Goal: Information Seeking & Learning: Learn about a topic

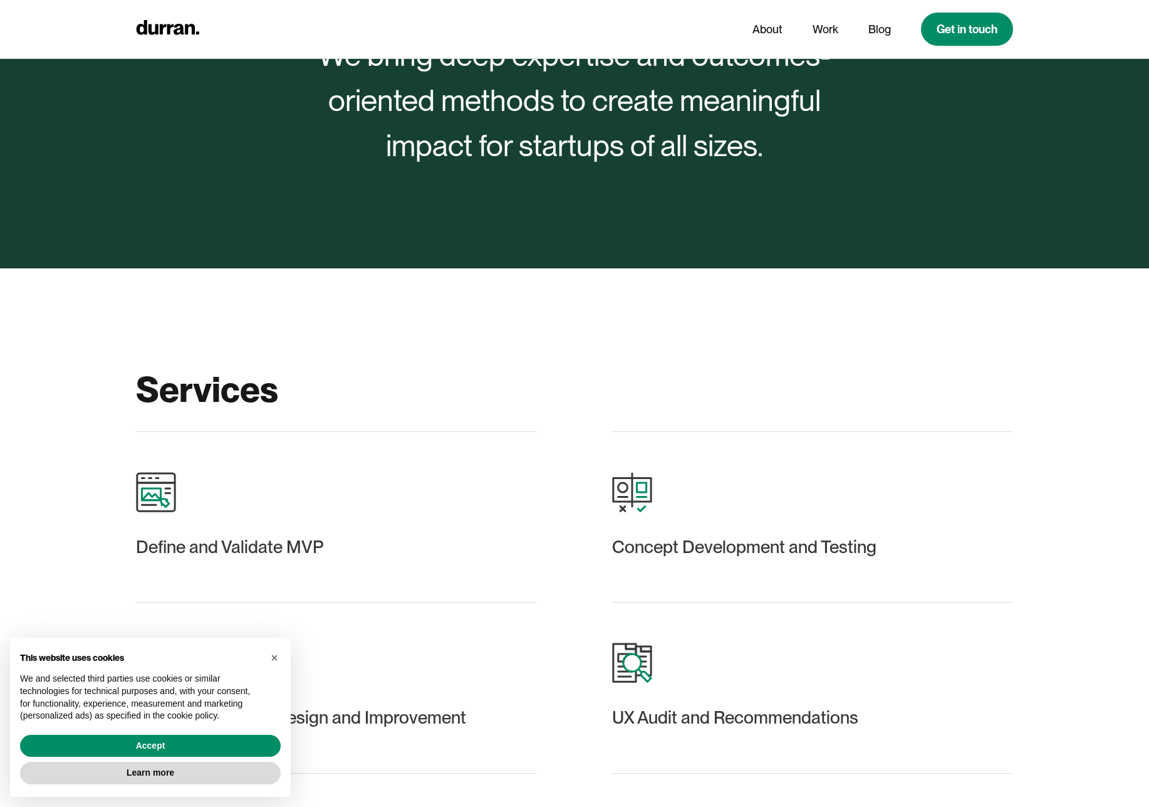
scroll to position [1481, 0]
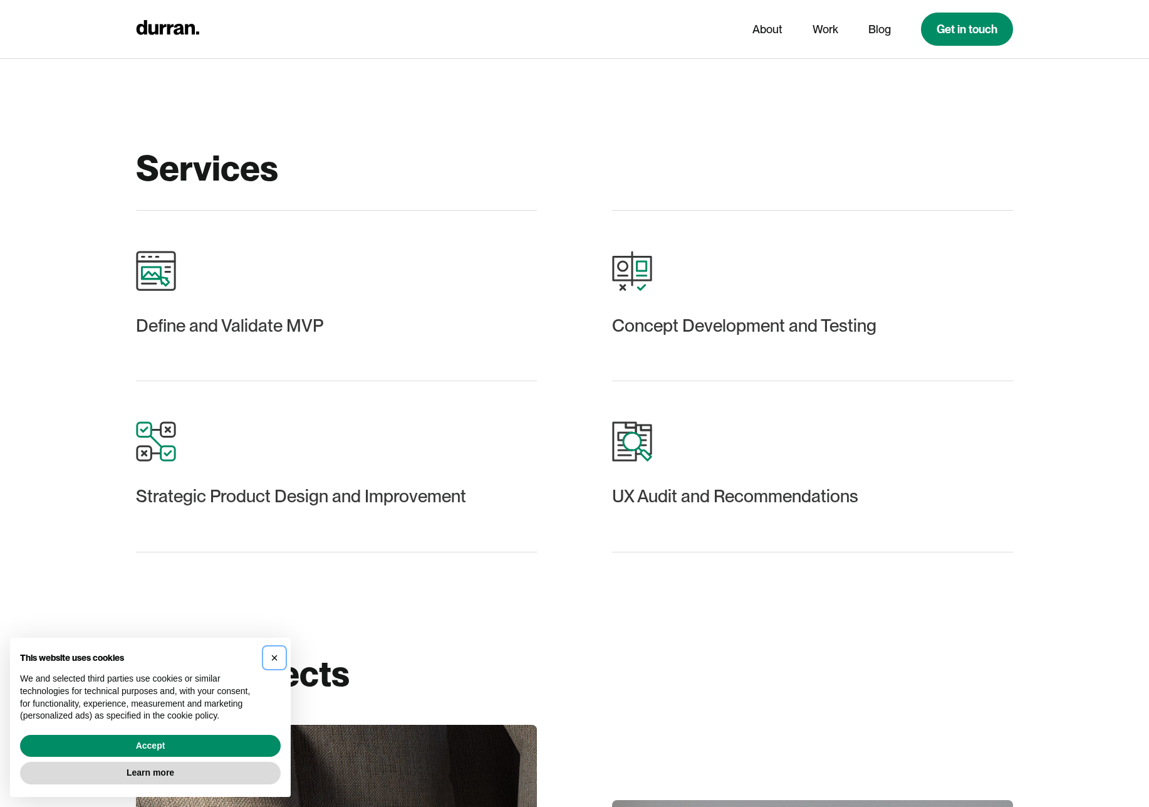
click at [274, 657] on span "×" at bounding box center [275, 657] width 8 height 14
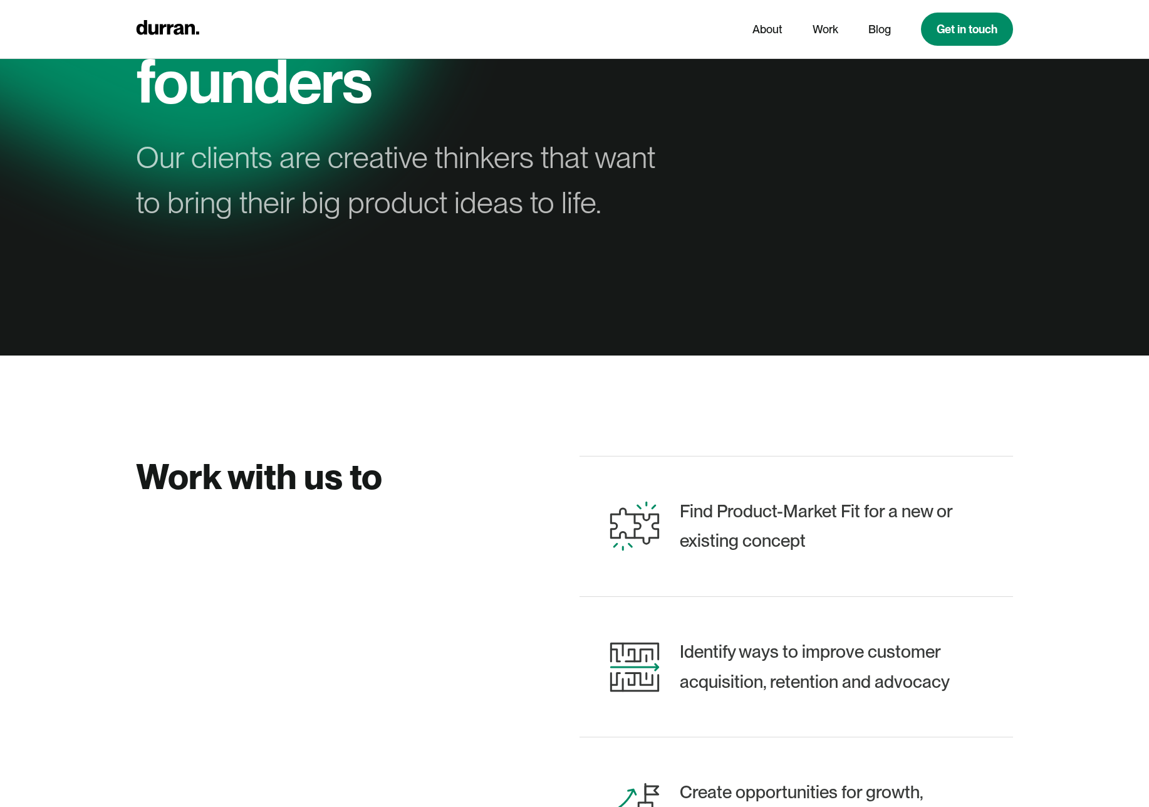
scroll to position [434, 0]
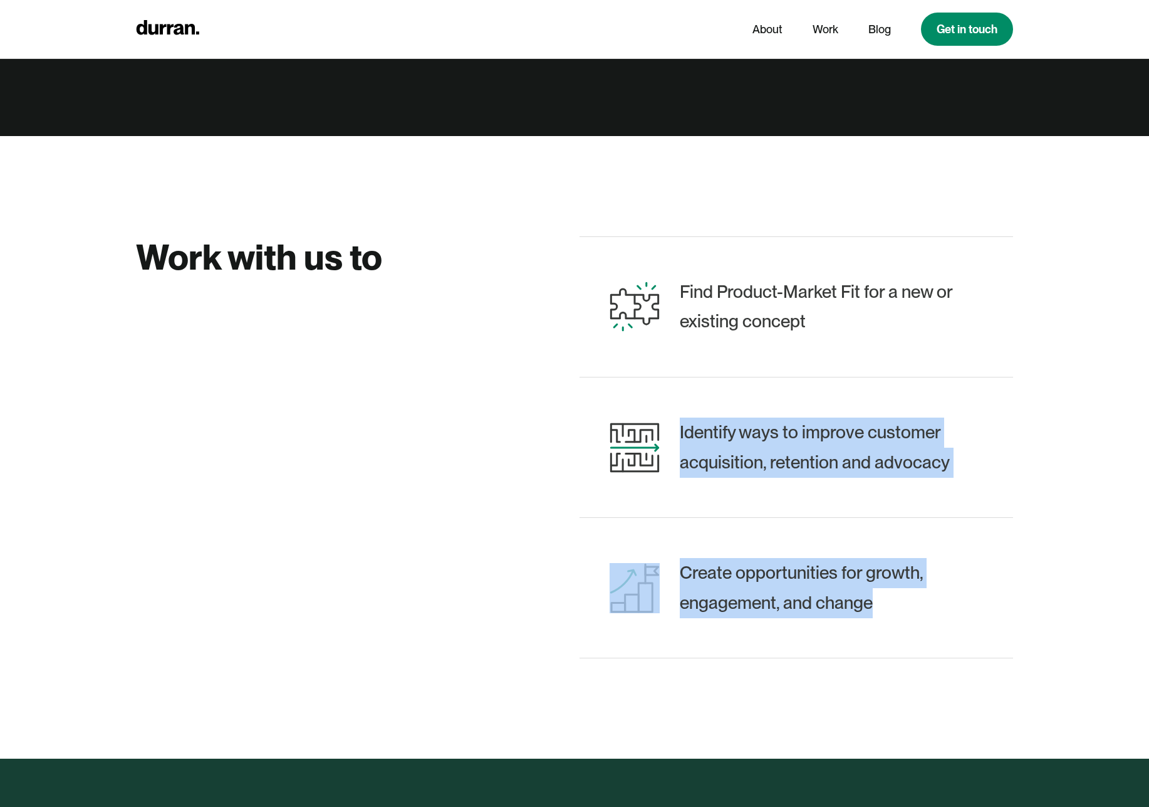
drag, startPoint x: 898, startPoint y: 613, endPoint x: 700, endPoint y: 335, distance: 341.5
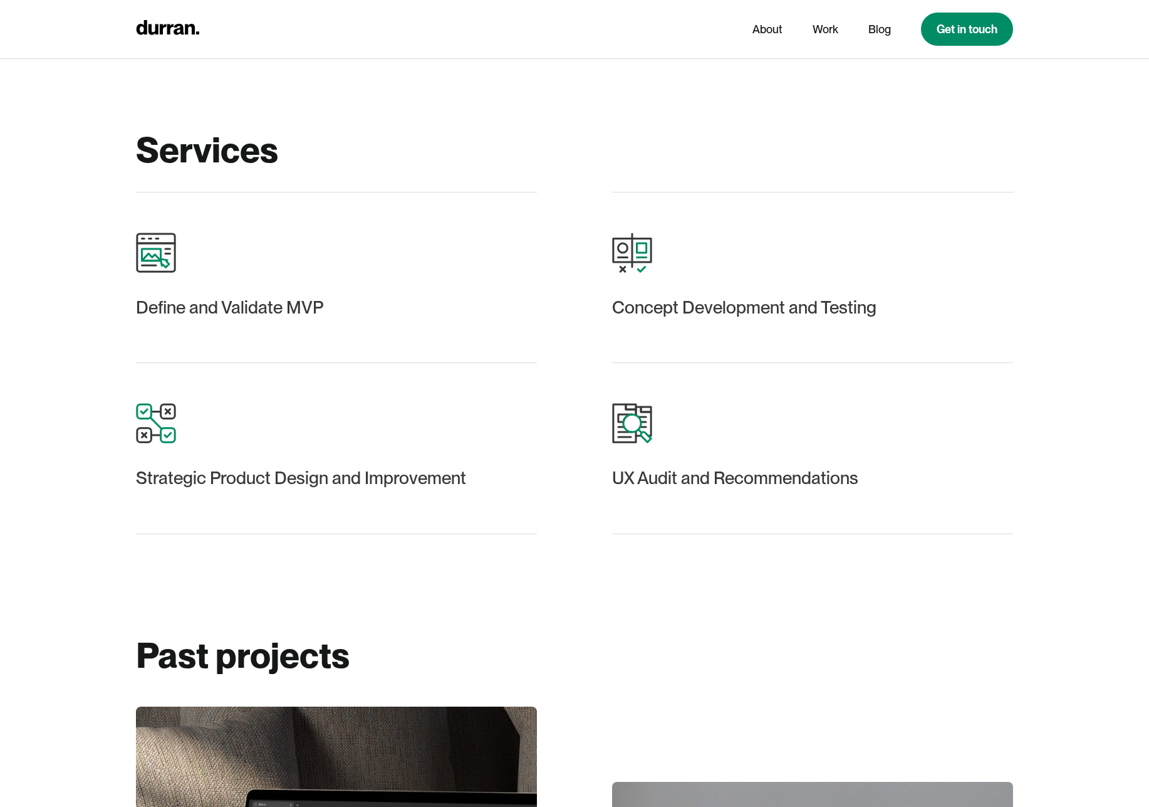
scroll to position [1434, 0]
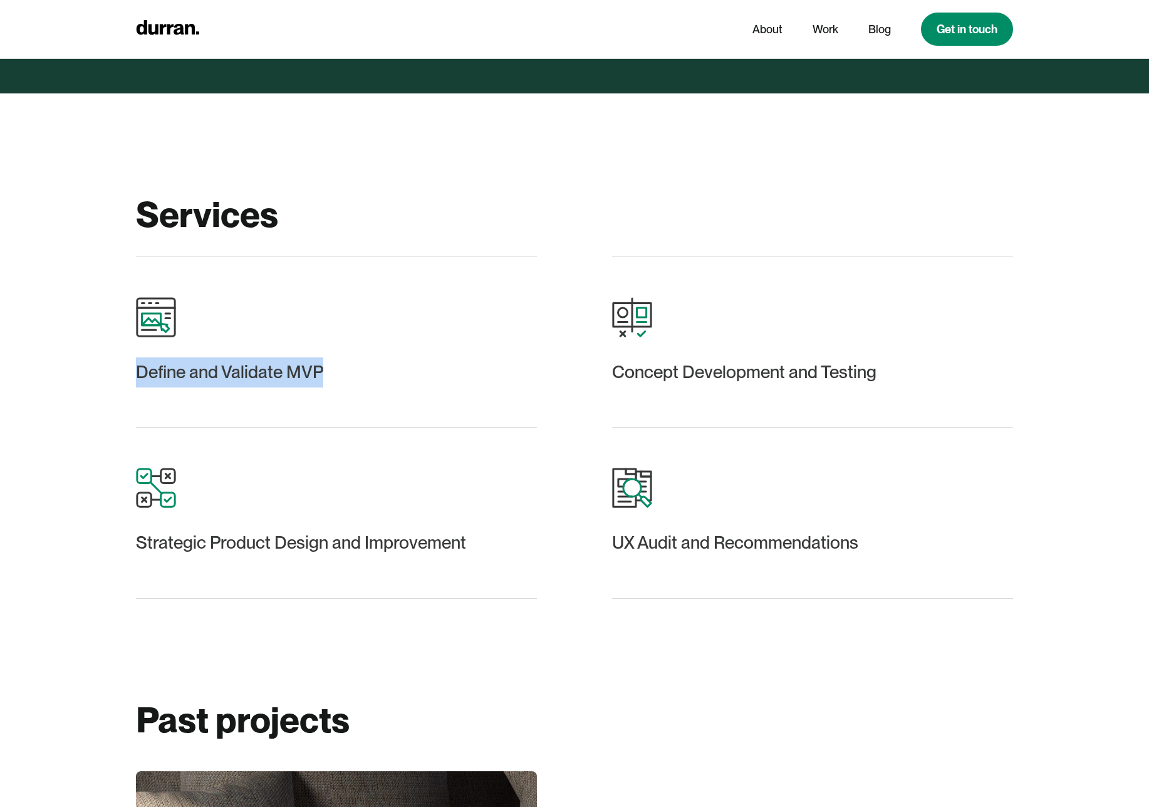
drag, startPoint x: 197, startPoint y: 360, endPoint x: 336, endPoint y: 409, distance: 146.9
click at [336, 409] on div "Define and Validate MVP" at bounding box center [336, 342] width 401 height 172
drag, startPoint x: 476, startPoint y: 395, endPoint x: 511, endPoint y: 400, distance: 34.9
click at [477, 394] on div "Define and Validate MVP" at bounding box center [336, 342] width 401 height 172
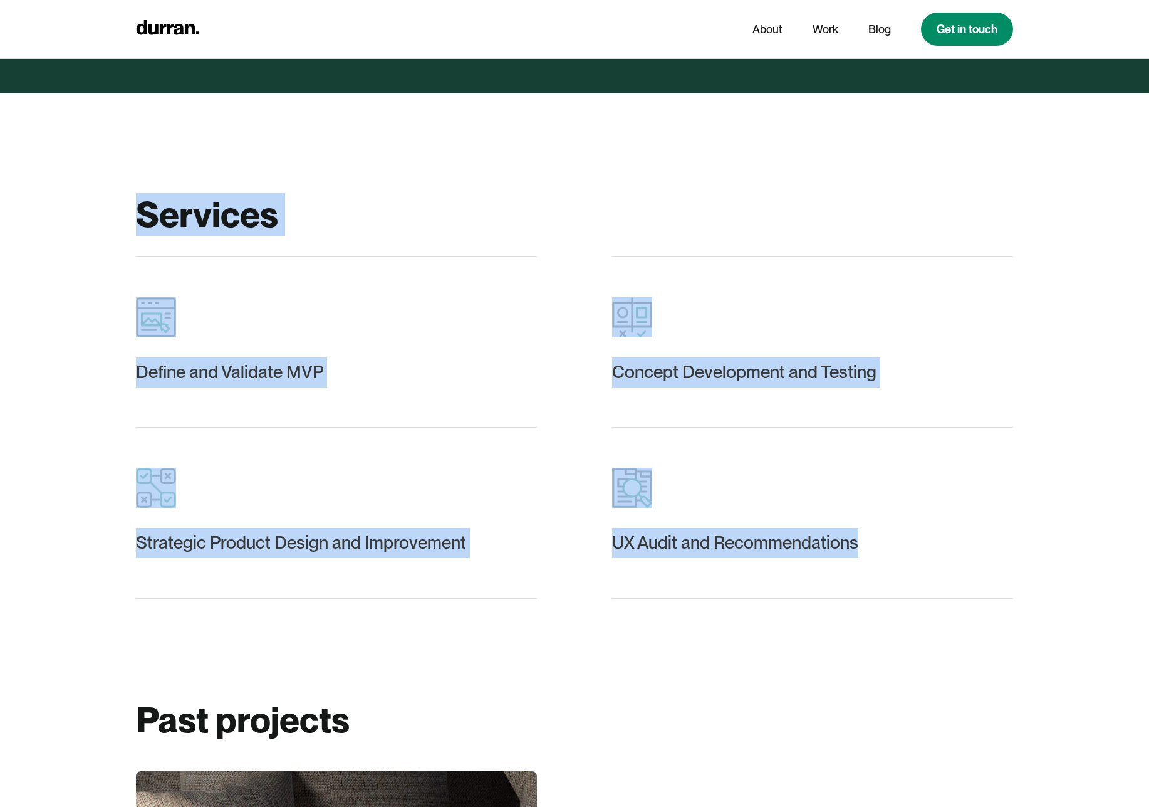
drag, startPoint x: 911, startPoint y: 545, endPoint x: 117, endPoint y: 185, distance: 871.9
click at [117, 185] on div "Services Define and Validate MVP Concept Development and Testing Strategic Prod…" at bounding box center [574, 395] width 1149 height 605
click at [117, 184] on div "Services Define and Validate MVP Concept Development and Testing Strategic Prod…" at bounding box center [574, 395] width 1149 height 605
drag, startPoint x: 203, startPoint y: 251, endPoint x: 891, endPoint y: 625, distance: 783.2
click at [888, 630] on div "Services Define and Validate MVP Concept Development and Testing Strategic Prod…" at bounding box center [574, 395] width 1149 height 605
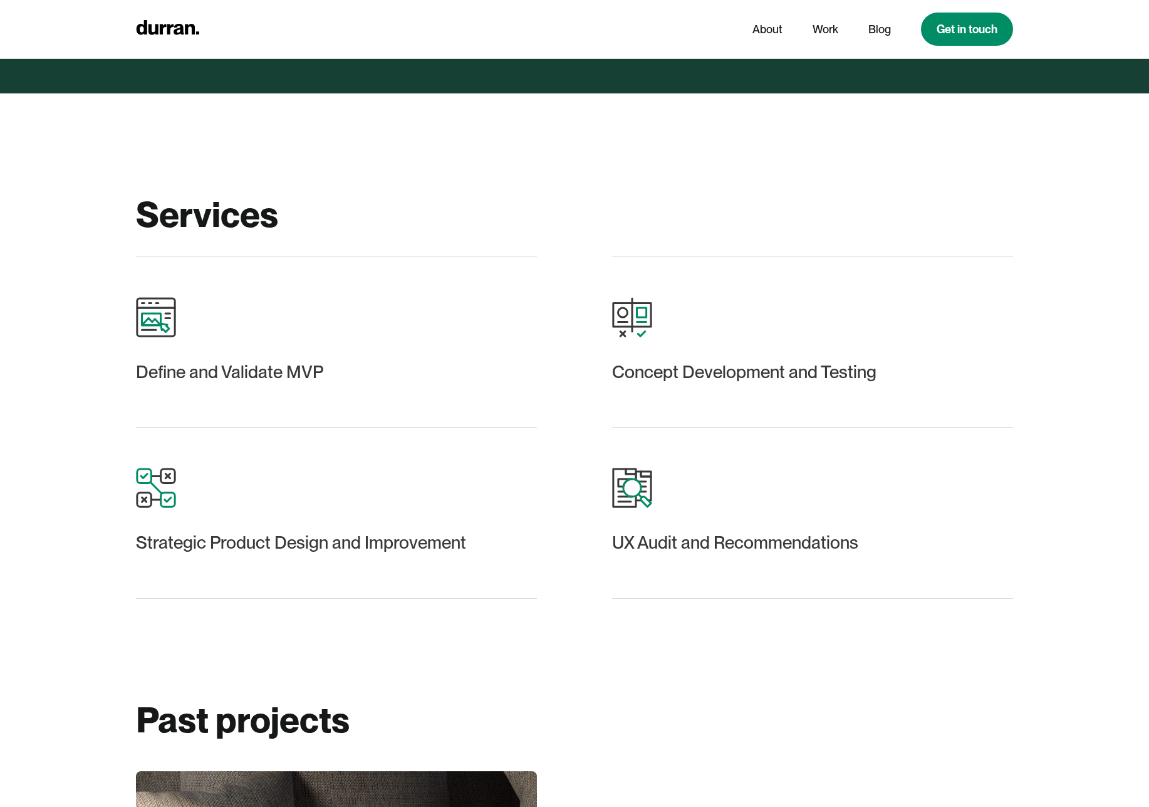
click at [929, 578] on div "UX Audit and Recommendations" at bounding box center [812, 512] width 401 height 171
